Goal: Information Seeking & Learning: Learn about a topic

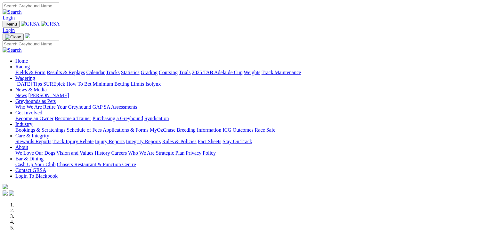
click at [29, 70] on link "Fields & Form" at bounding box center [30, 72] width 30 height 5
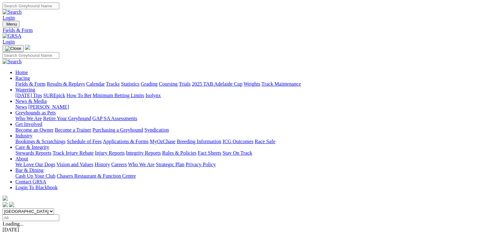
scroll to position [88, 0]
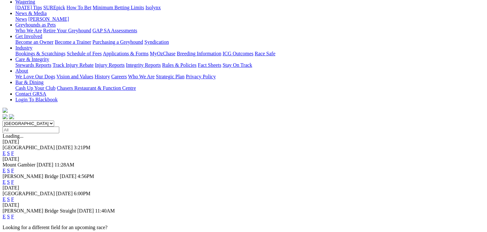
click at [14, 197] on link "F" at bounding box center [12, 199] width 3 height 5
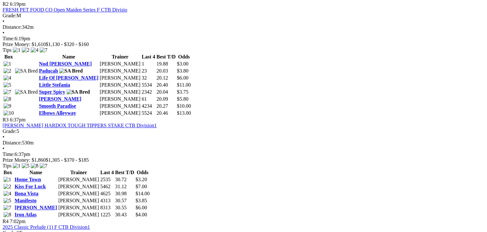
scroll to position [440, 0]
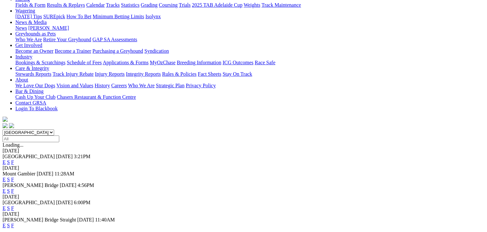
scroll to position [80, 0]
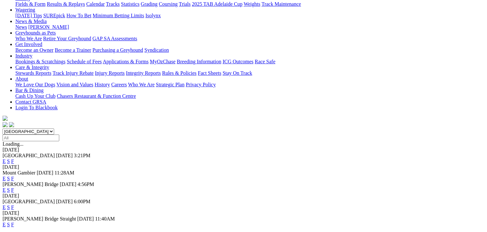
click at [10, 205] on link "S" at bounding box center [8, 207] width 3 height 5
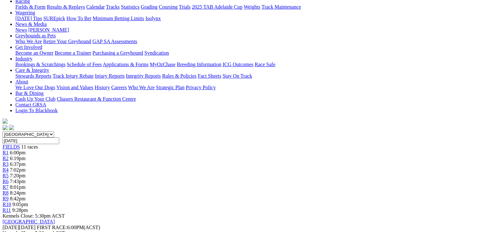
scroll to position [64, 0]
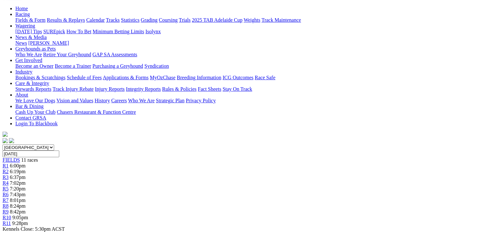
click at [230, 186] on div "R5 7:20pm" at bounding box center [244, 189] width 482 height 6
